Goal: Task Accomplishment & Management: Complete application form

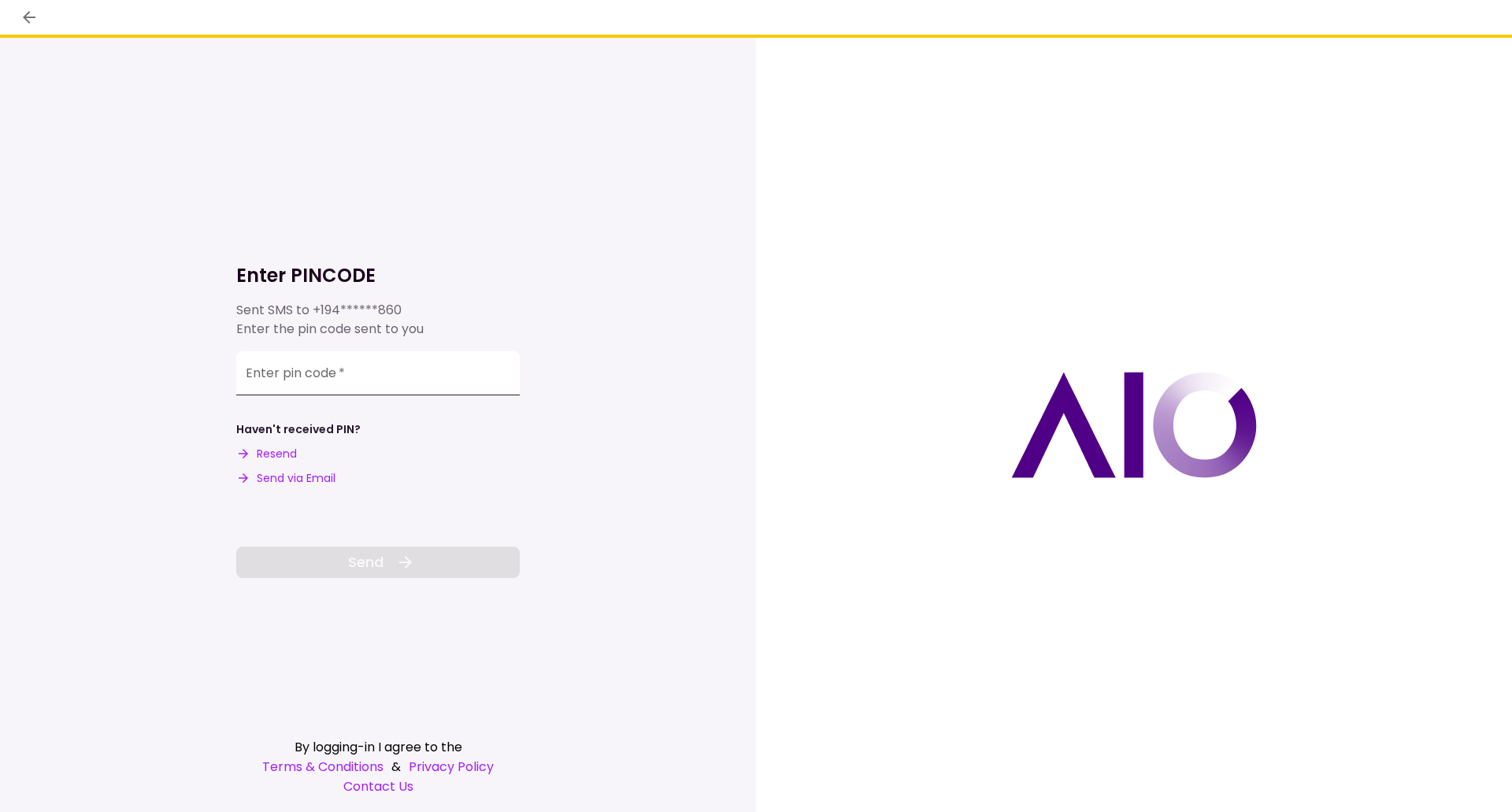
click at [445, 389] on input "Enter pin code   *" at bounding box center [378, 374] width 283 height 44
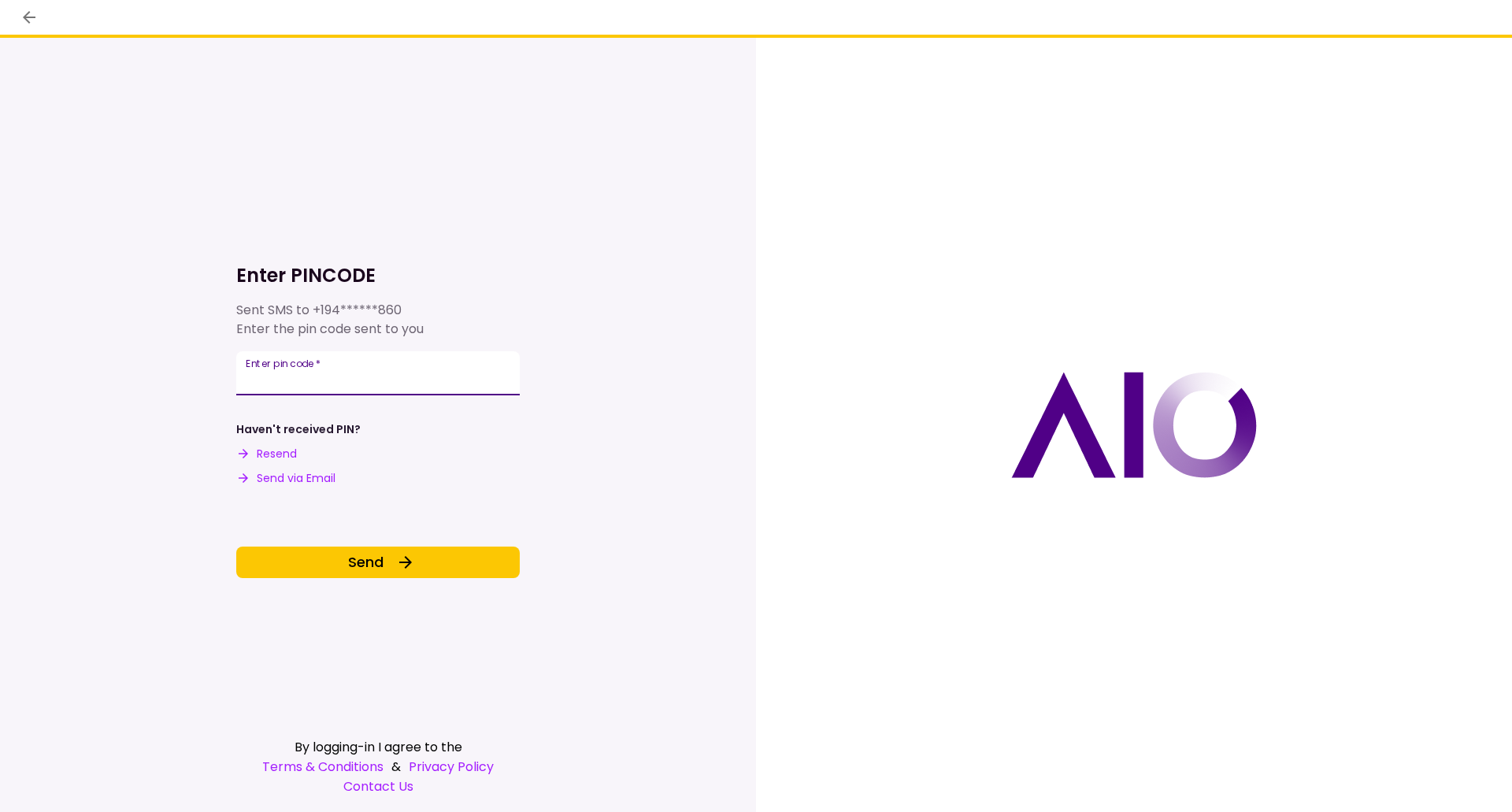
type input "******"
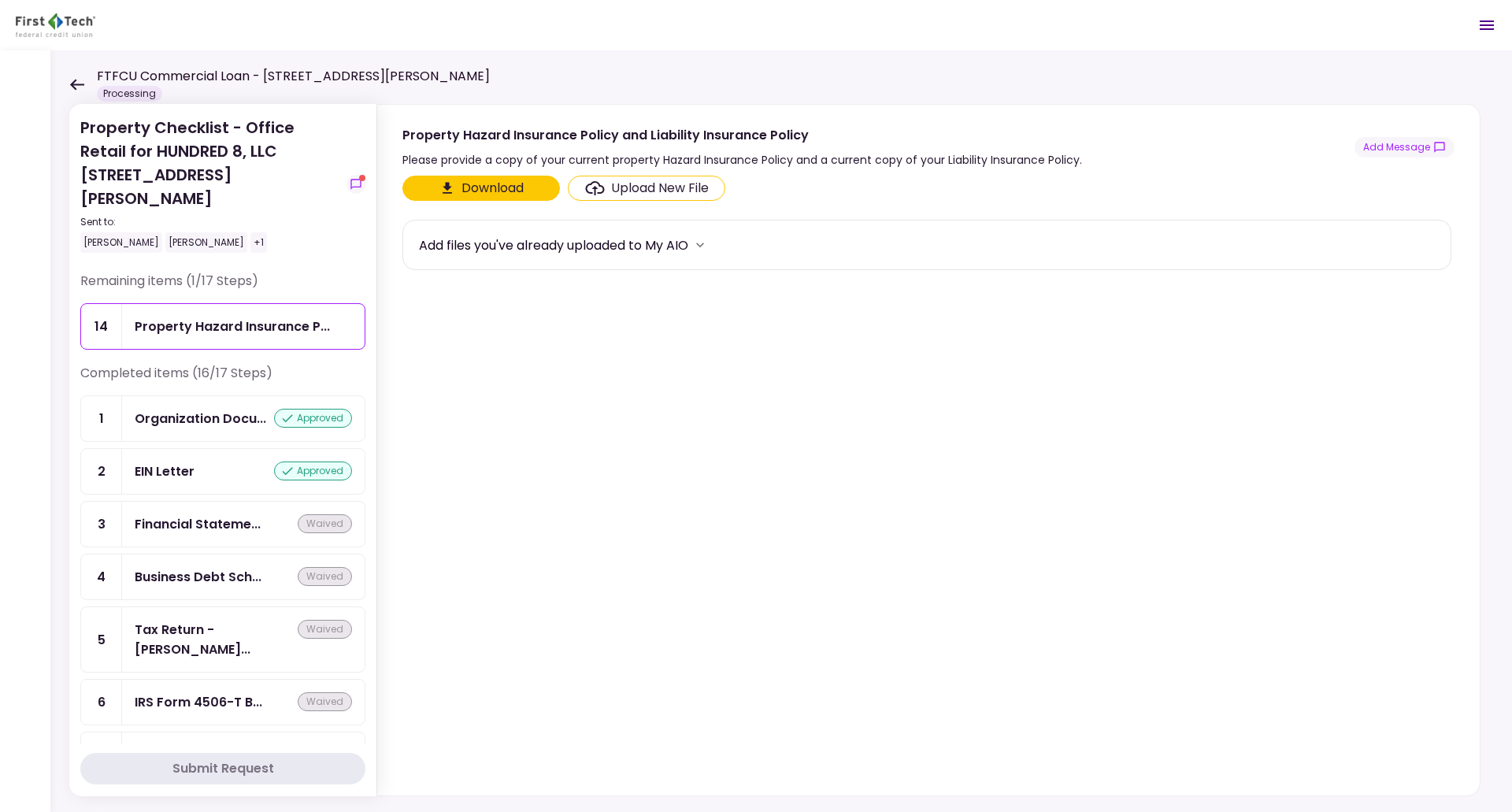
click at [76, 83] on icon at bounding box center [76, 85] width 15 height 11
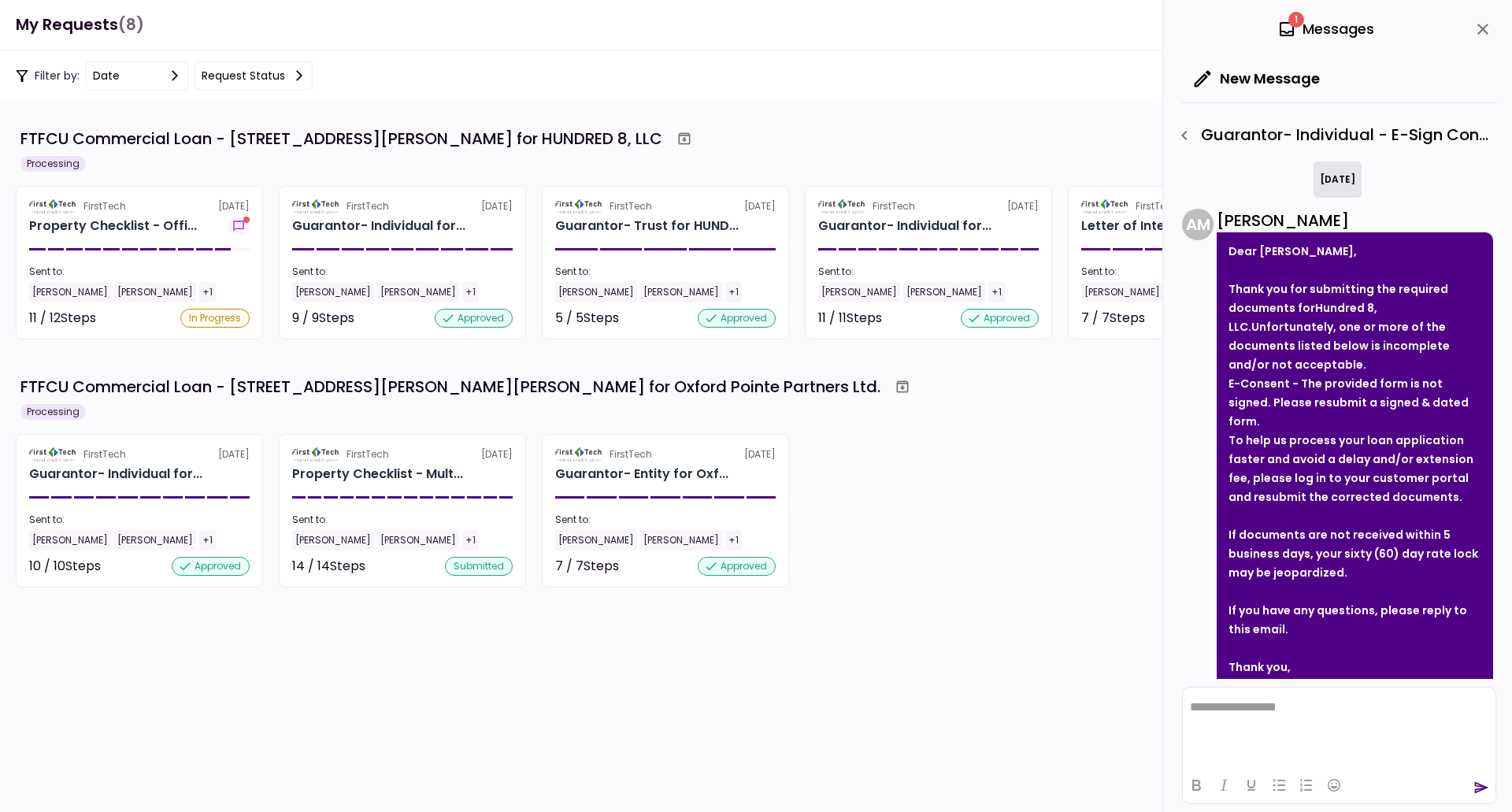
scroll to position [50, 0]
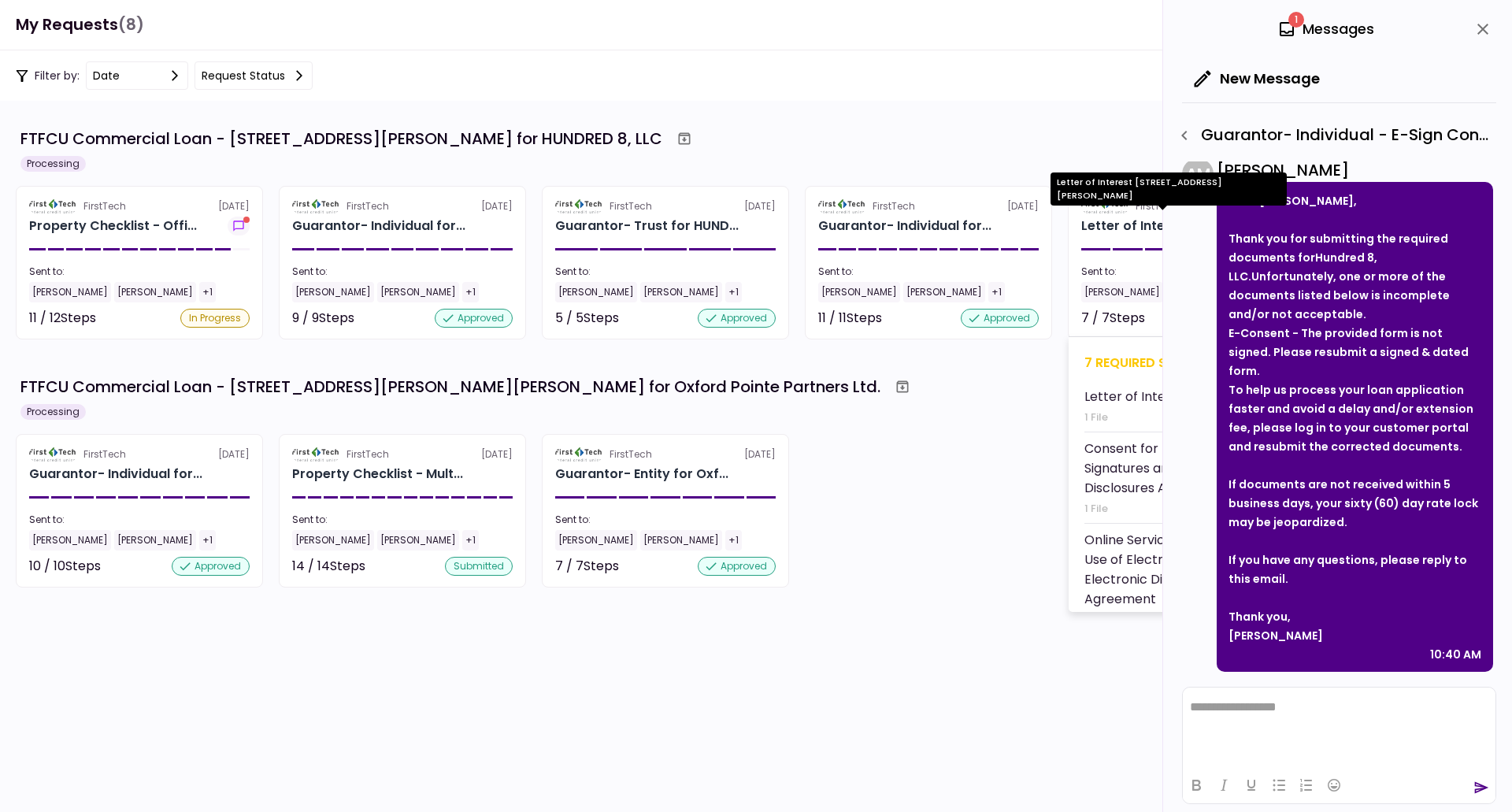
click at [1101, 218] on div "Letter of Interest 3969 M..." at bounding box center [1165, 226] width 167 height 19
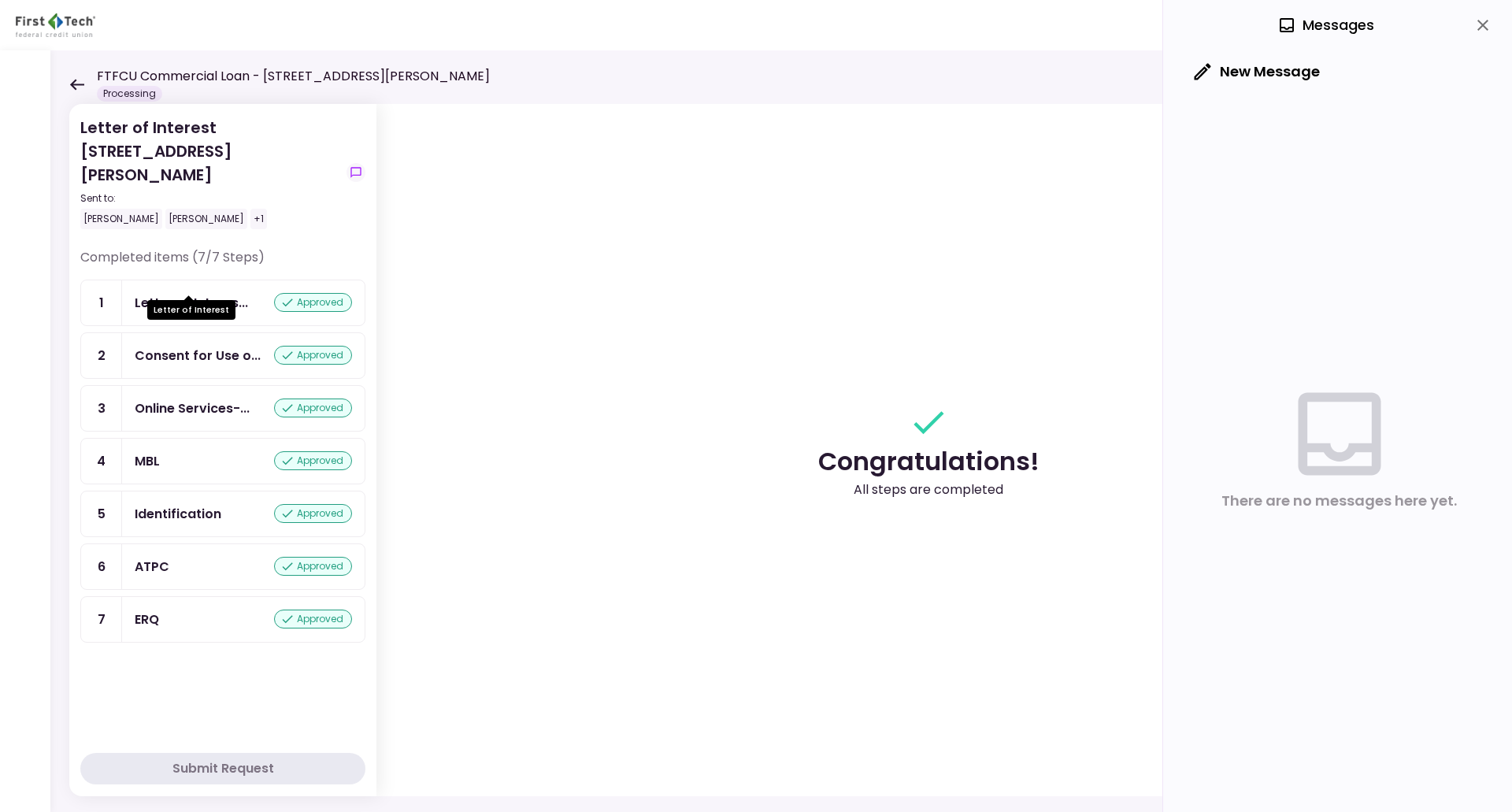
click at [161, 293] on div "Letter of Interes..." at bounding box center [191, 303] width 113 height 20
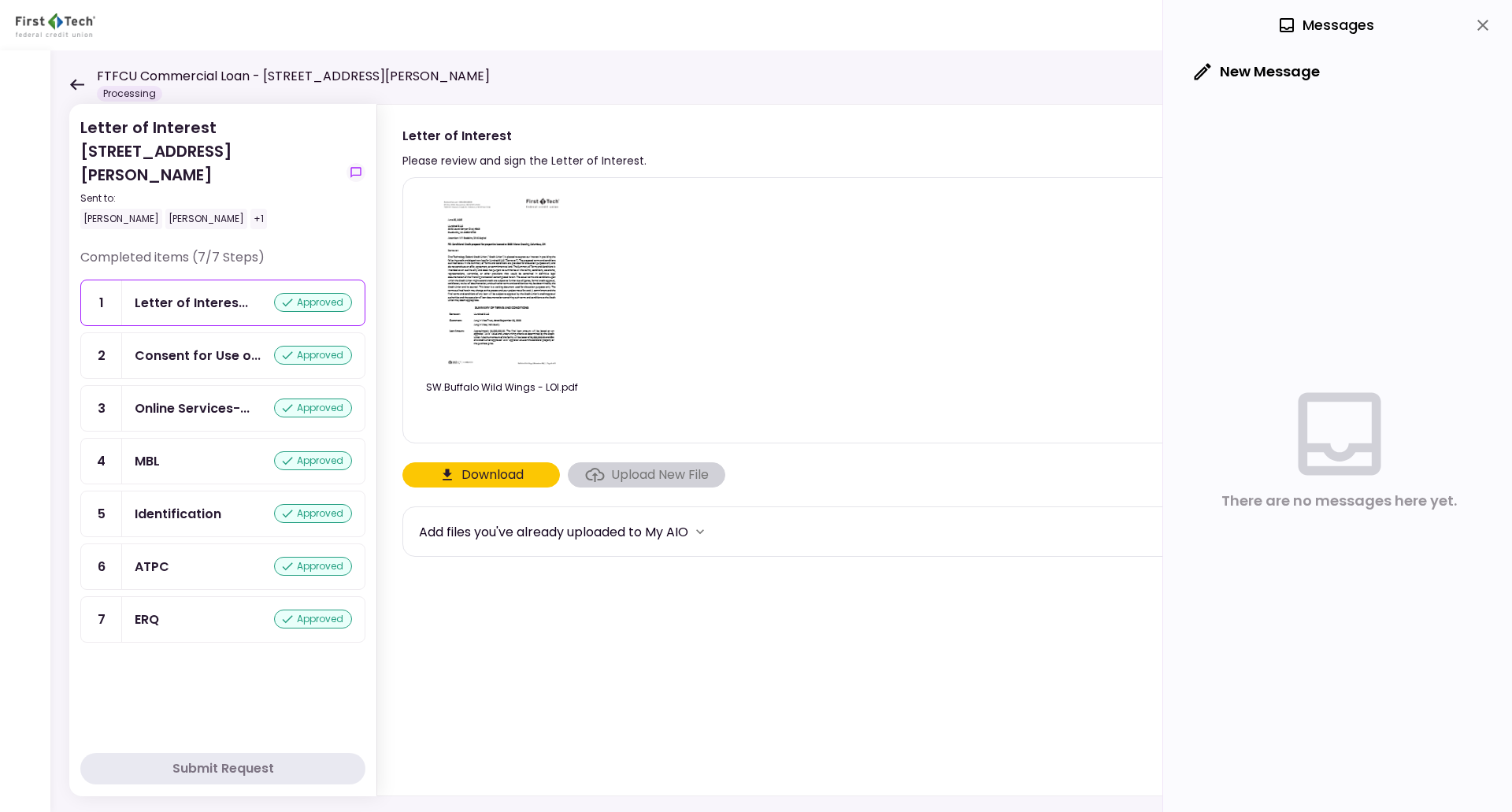
click at [492, 291] on img at bounding box center [502, 281] width 140 height 181
